Goal: Navigation & Orientation: Find specific page/section

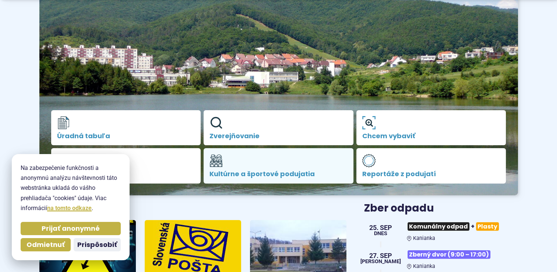
scroll to position [111, 0]
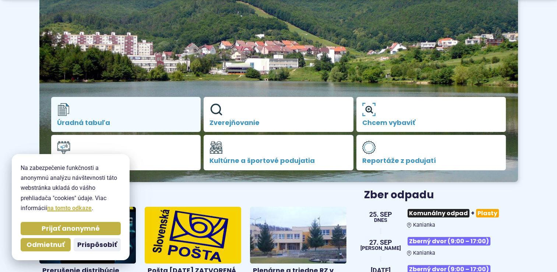
click at [90, 119] on span "Úradná tabuľa" at bounding box center [126, 122] width 138 height 7
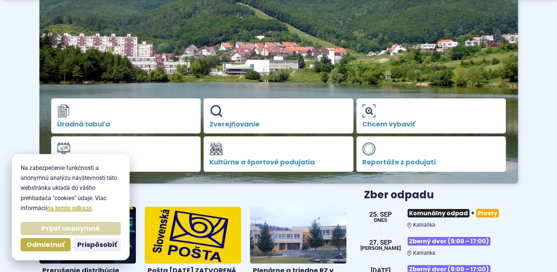
click at [74, 228] on span "Prijať anonymné" at bounding box center [71, 228] width 58 height 8
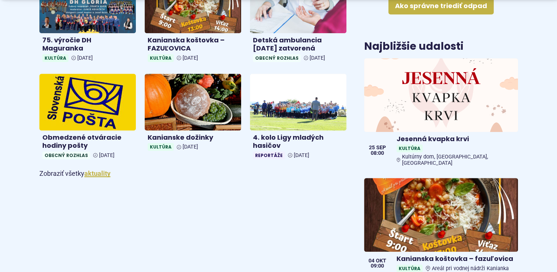
scroll to position [442, 0]
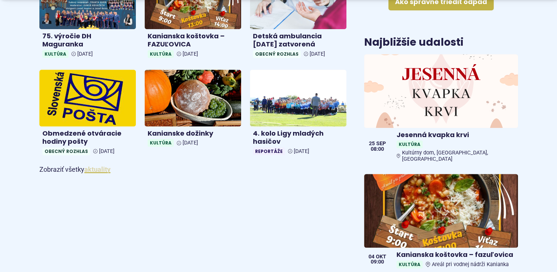
click at [93, 170] on link "aktuality" at bounding box center [97, 169] width 26 height 8
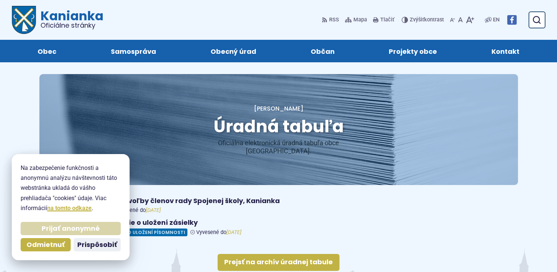
click at [74, 230] on span "Prijať anonymné" at bounding box center [71, 228] width 58 height 8
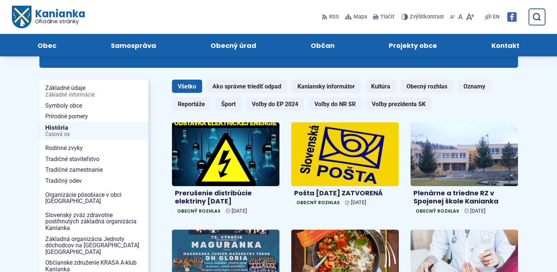
scroll to position [74, 0]
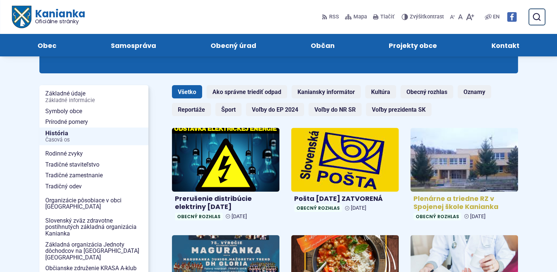
click at [462, 202] on h4 "Plenárne a triedne RZ v Spojenej škole Kanianka" at bounding box center [465, 203] width 102 height 17
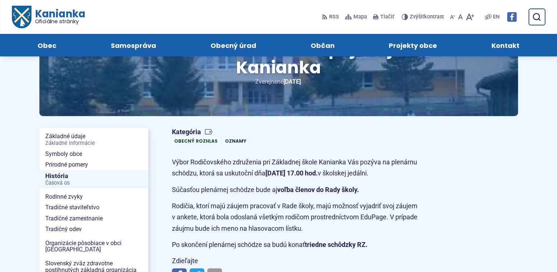
scroll to position [74, 0]
